Goal: Register for event/course

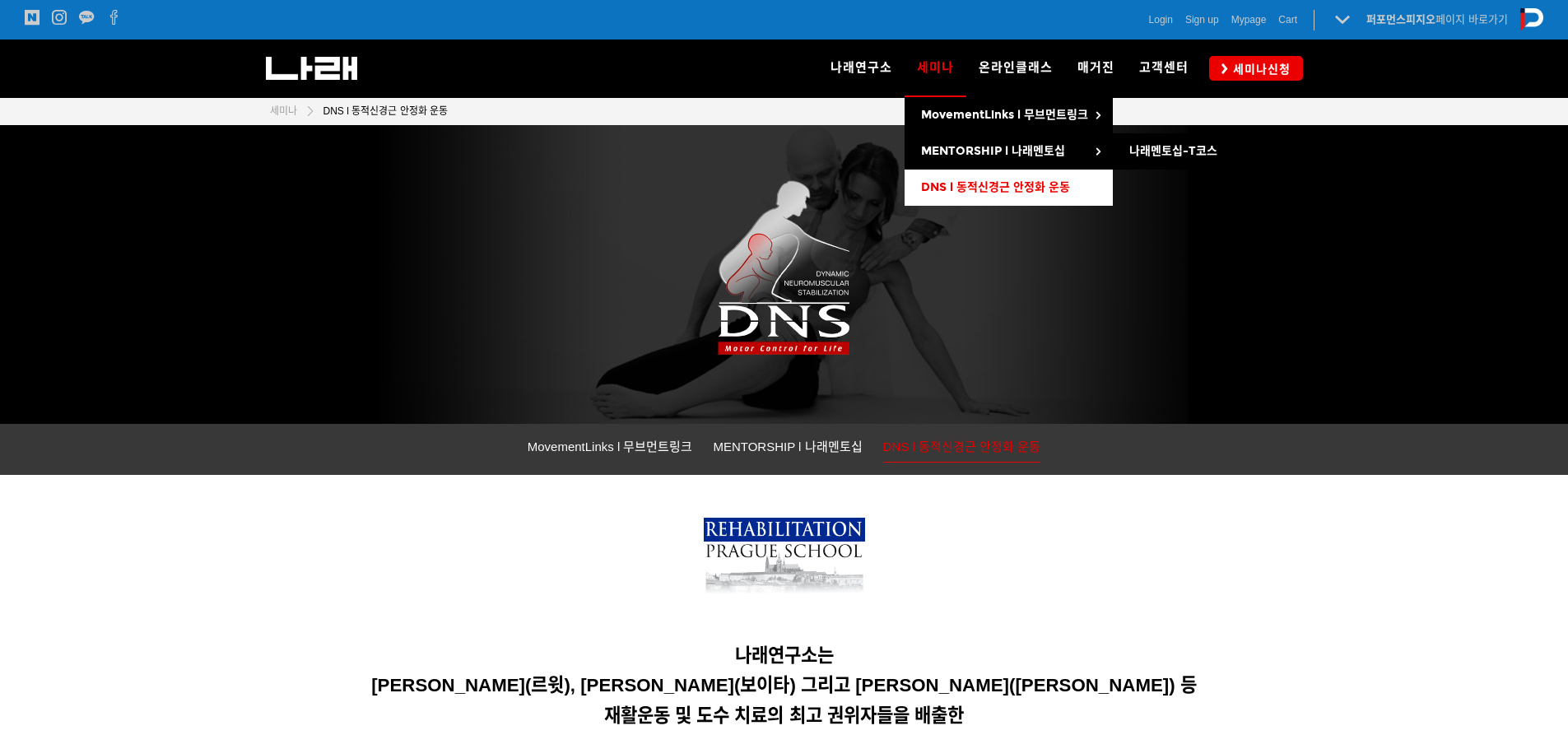
click at [997, 187] on span "DNS l 동적신경근 안정화 운동" at bounding box center [995, 187] width 149 height 14
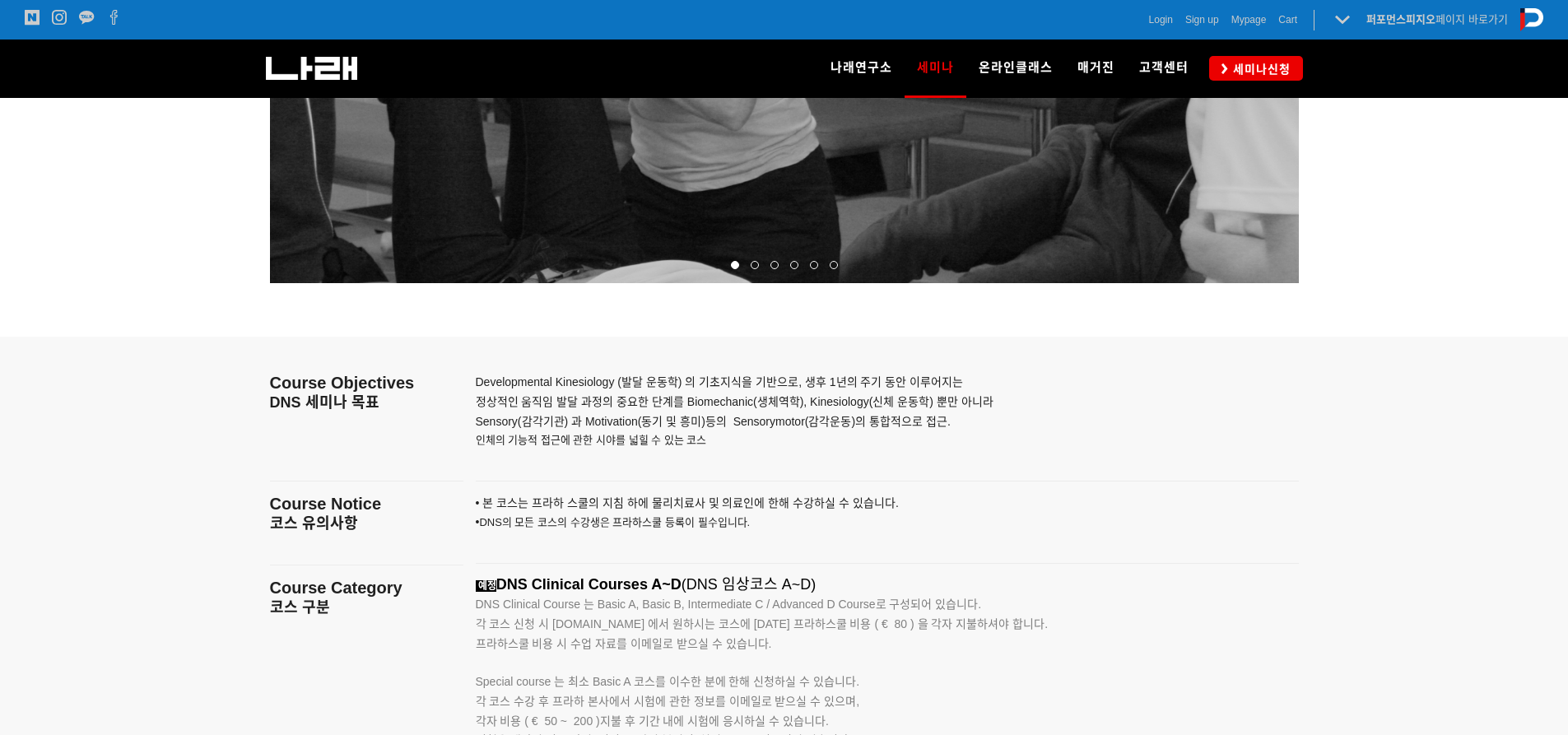
scroll to position [2222, 0]
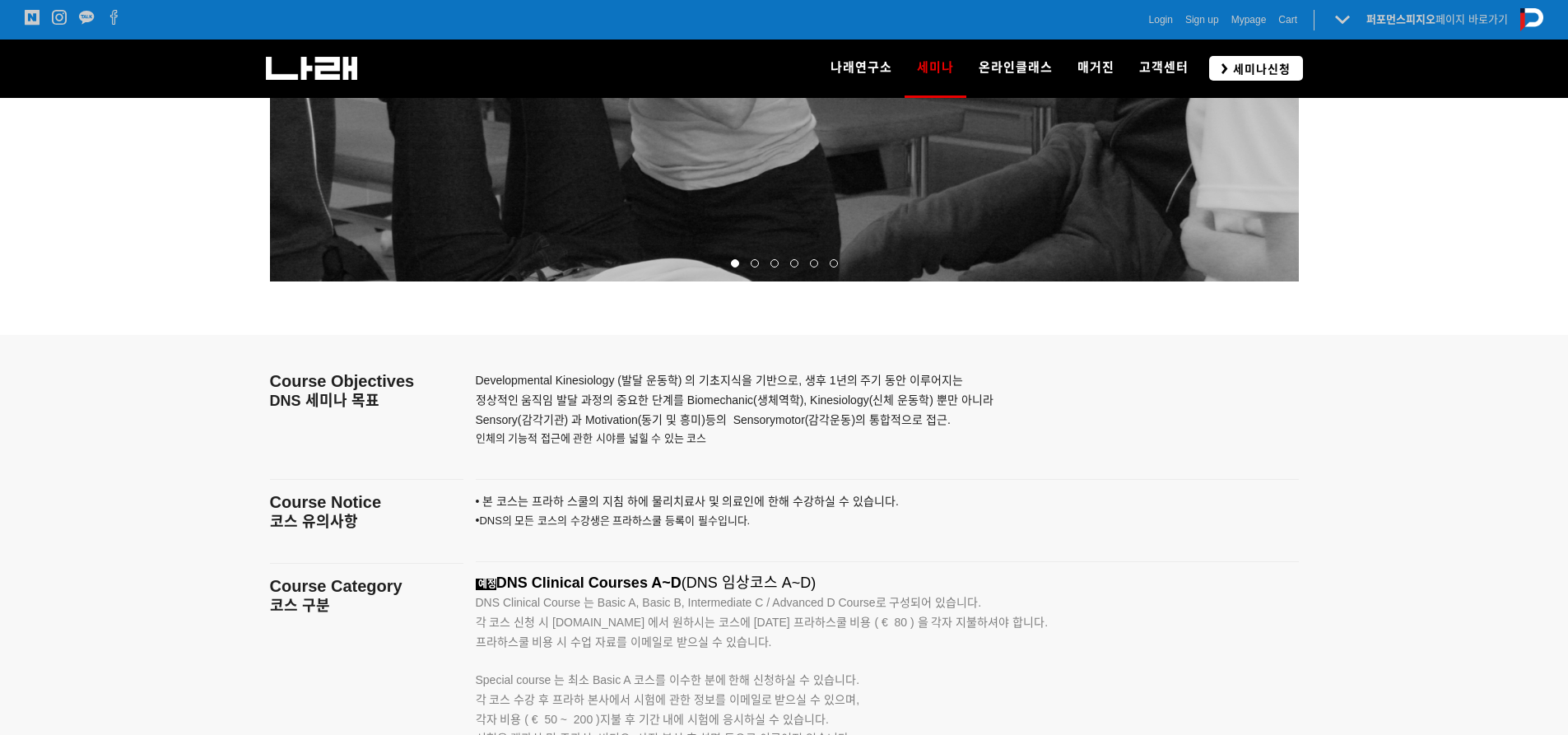
click at [1230, 70] on span "세미나신청" at bounding box center [1259, 68] width 63 height 16
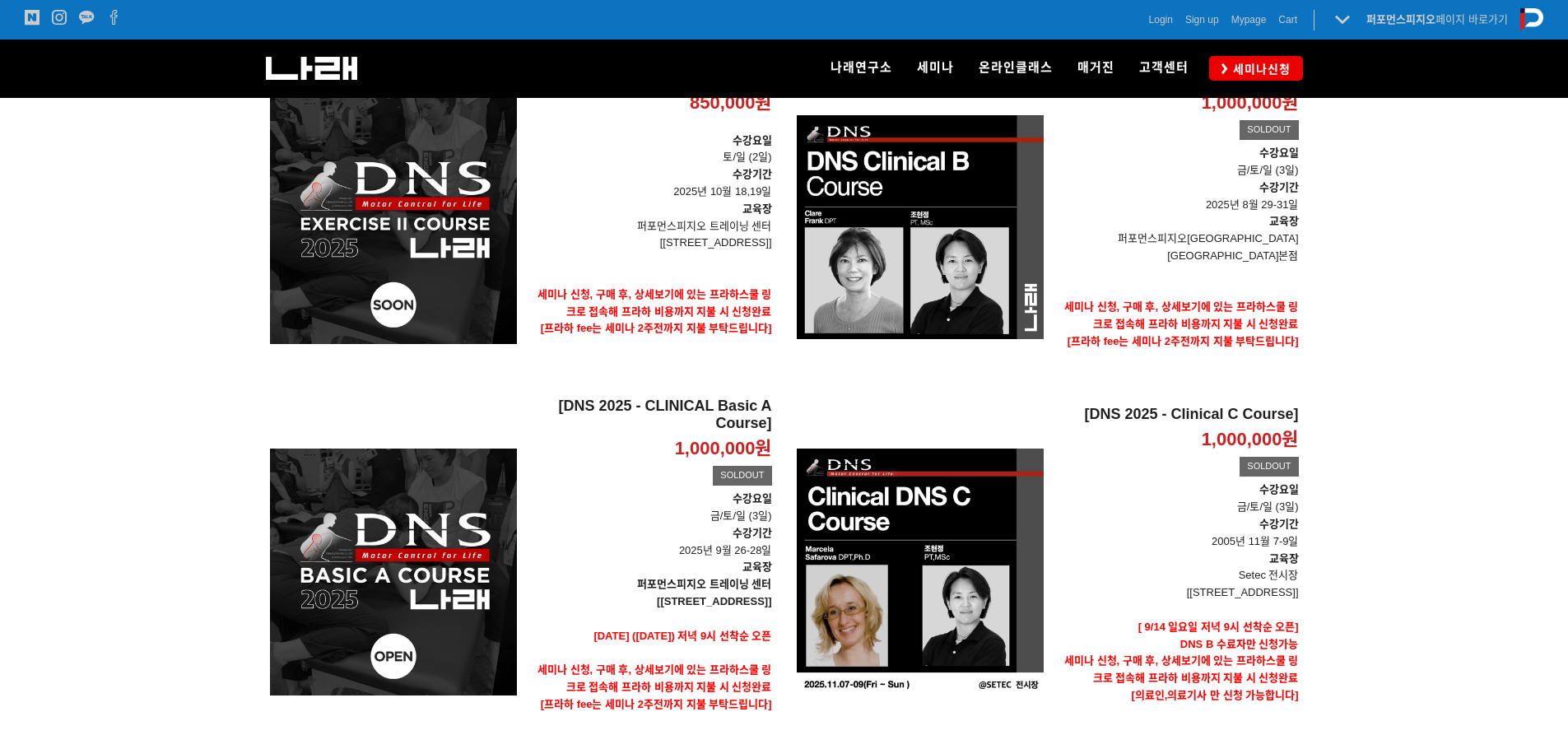
scroll to position [329, 0]
